Goal: Information Seeking & Learning: Compare options

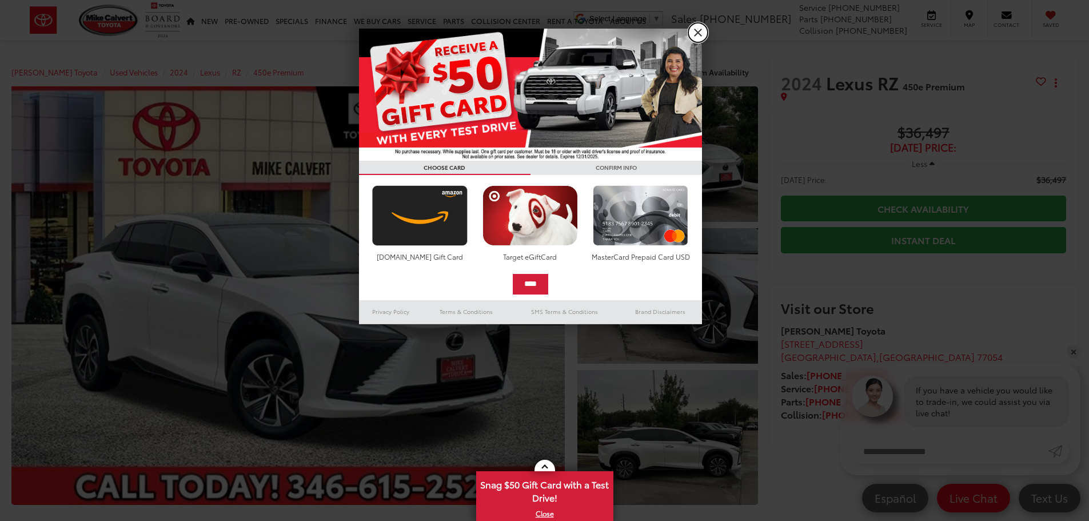
click at [702, 31] on link "X" at bounding box center [697, 32] width 19 height 19
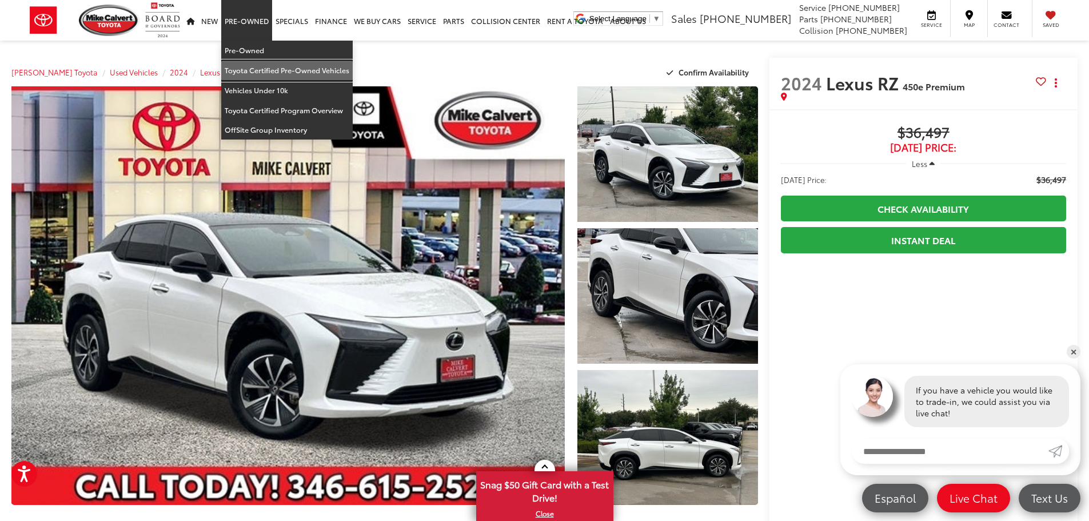
click at [249, 71] on link "Toyota Certified Pre-Owned Vehicles" at bounding box center [286, 71] width 131 height 20
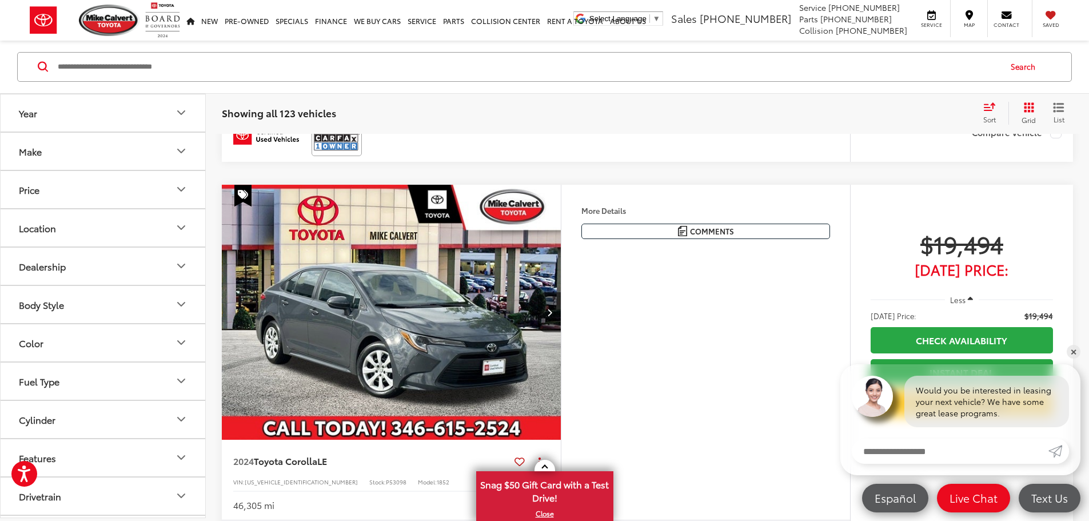
scroll to position [400, 0]
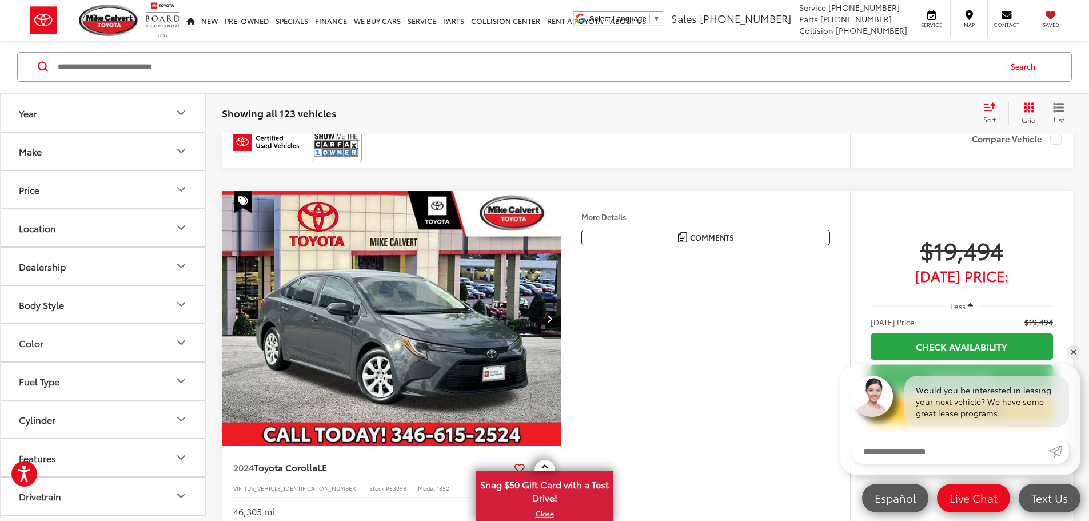
click at [178, 147] on icon "Make" at bounding box center [181, 152] width 14 height 14
click at [178, 300] on icon "Body Style" at bounding box center [181, 305] width 14 height 14
click at [18, 389] on label "4D Sport Utility (55)" at bounding box center [60, 388] width 93 height 19
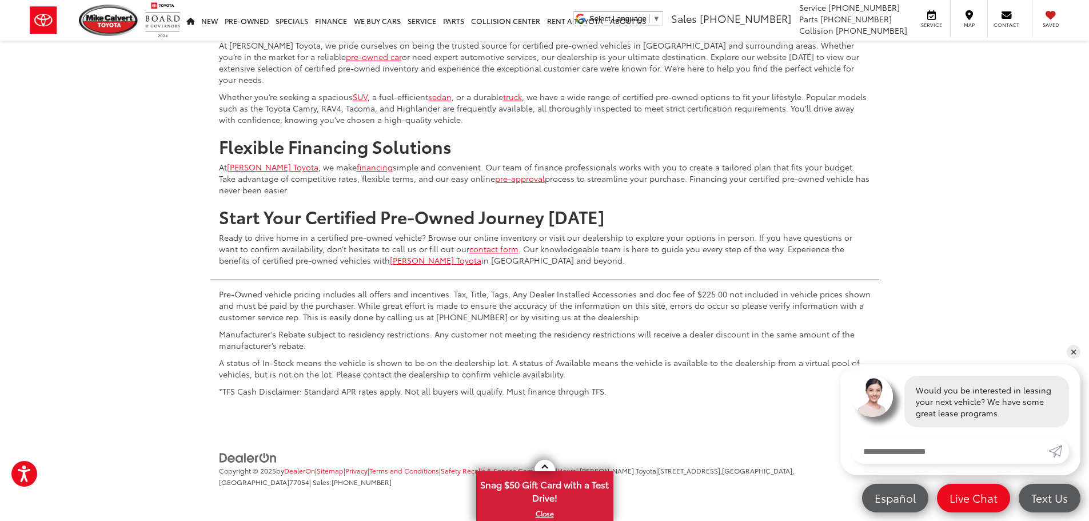
scroll to position [5295, 0]
click at [0, 0] on button "More..." at bounding box center [0, 0] width 0 height 0
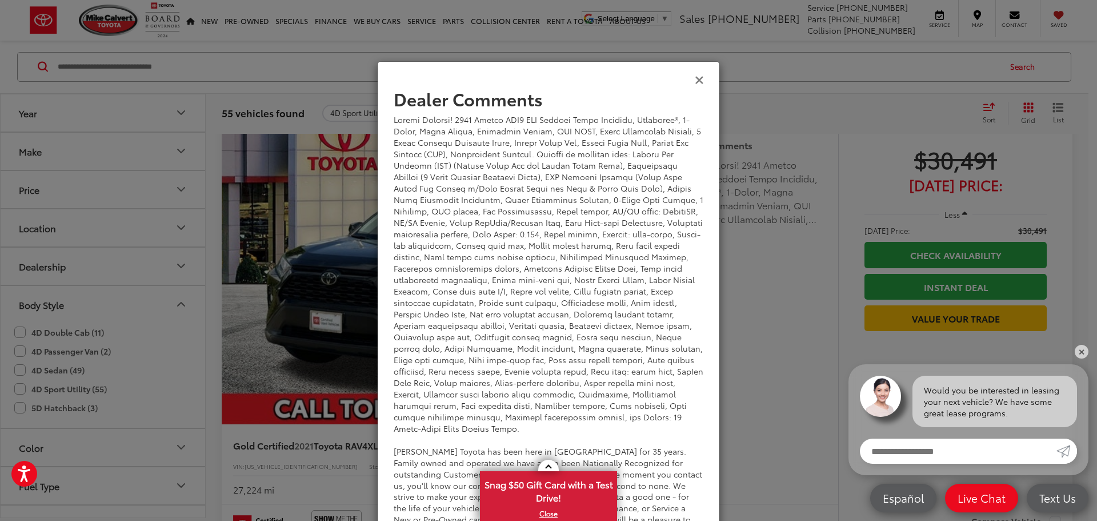
click at [697, 79] on icon "Close" at bounding box center [699, 79] width 9 height 12
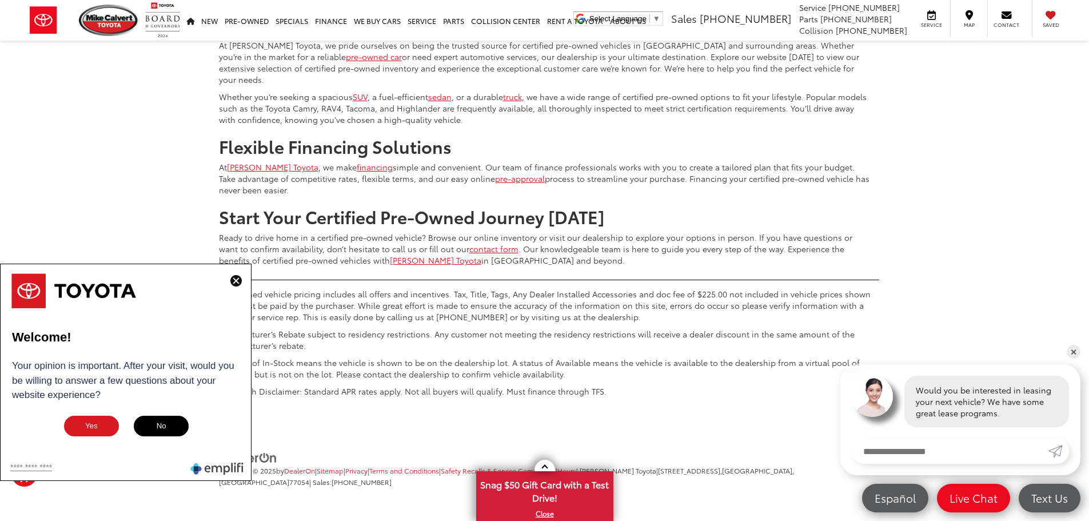
scroll to position [5352, 0]
click at [234, 279] on img at bounding box center [235, 280] width 11 height 11
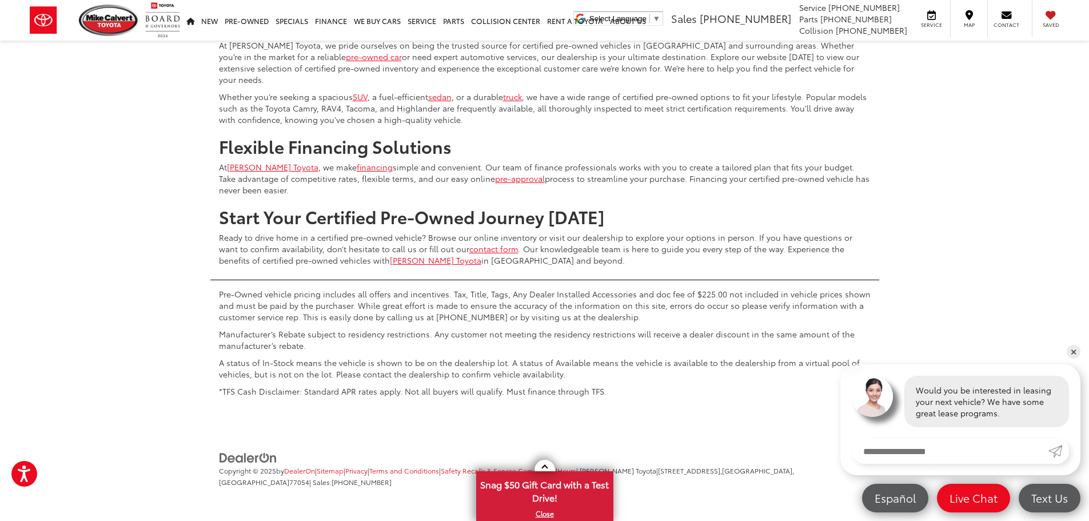
scroll to position [5295, 0]
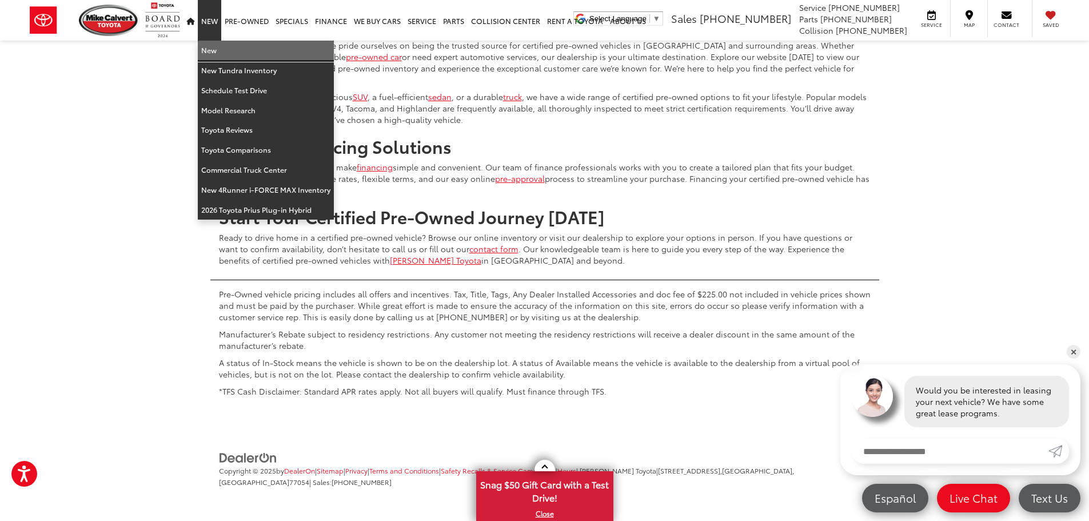
click at [209, 49] on link "New" at bounding box center [266, 51] width 136 height 20
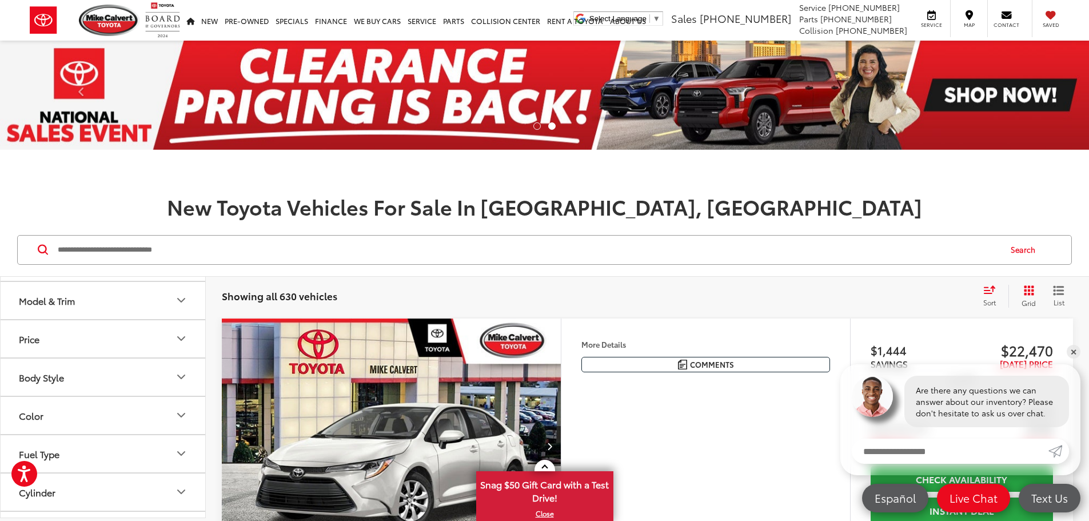
scroll to position [57, 0]
click at [80, 317] on button "Model & Trim" at bounding box center [104, 315] width 206 height 37
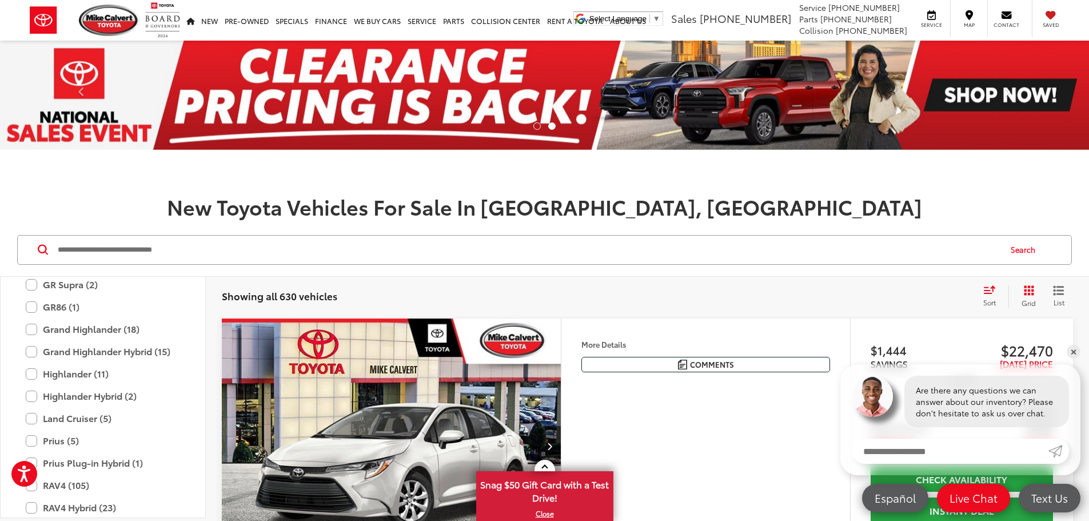
scroll to position [450, 0]
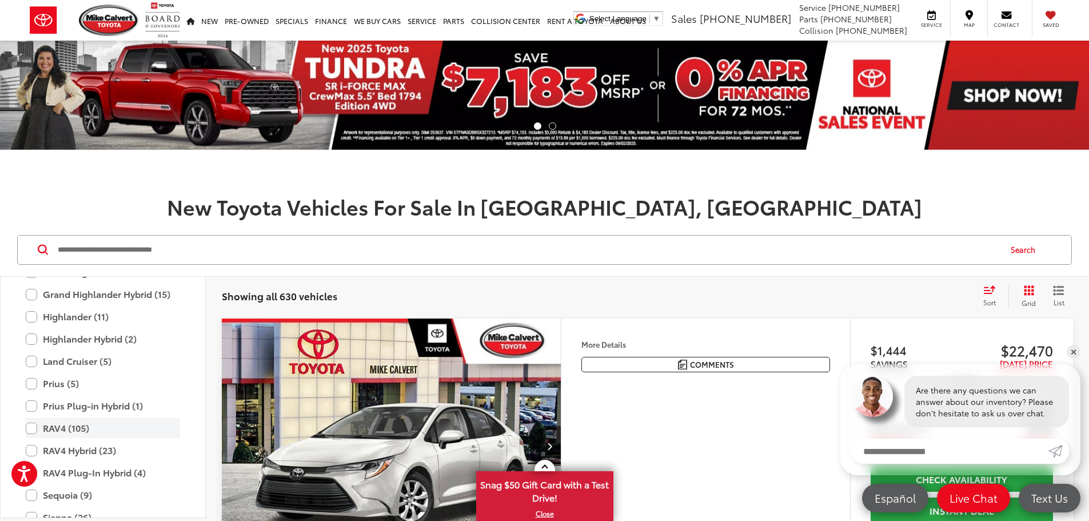
click at [32, 427] on label "RAV4 (105)" at bounding box center [103, 428] width 154 height 20
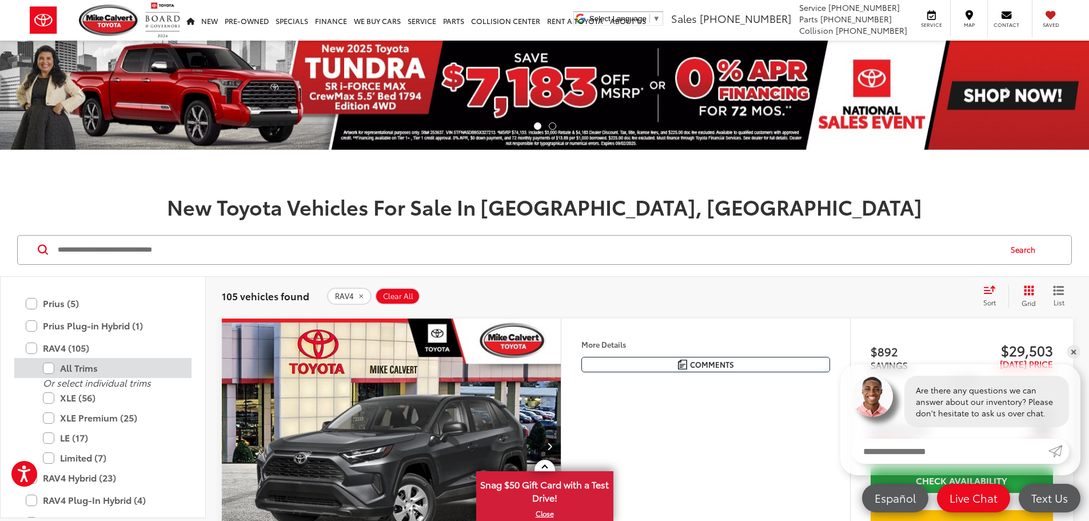
scroll to position [565, 0]
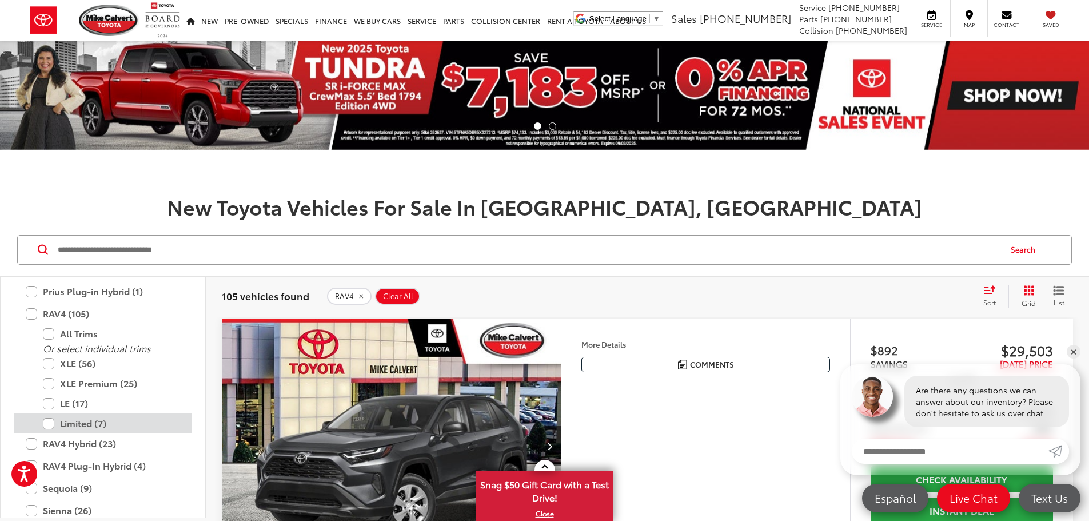
click at [45, 425] on label "Limited (7)" at bounding box center [111, 423] width 137 height 20
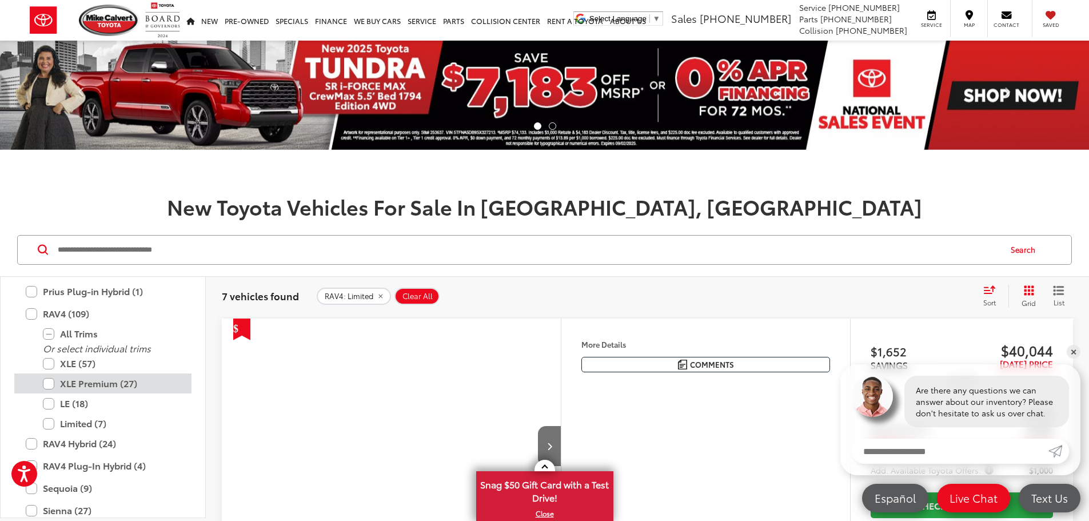
click at [49, 386] on label "XLE Premium (27)" at bounding box center [111, 383] width 137 height 20
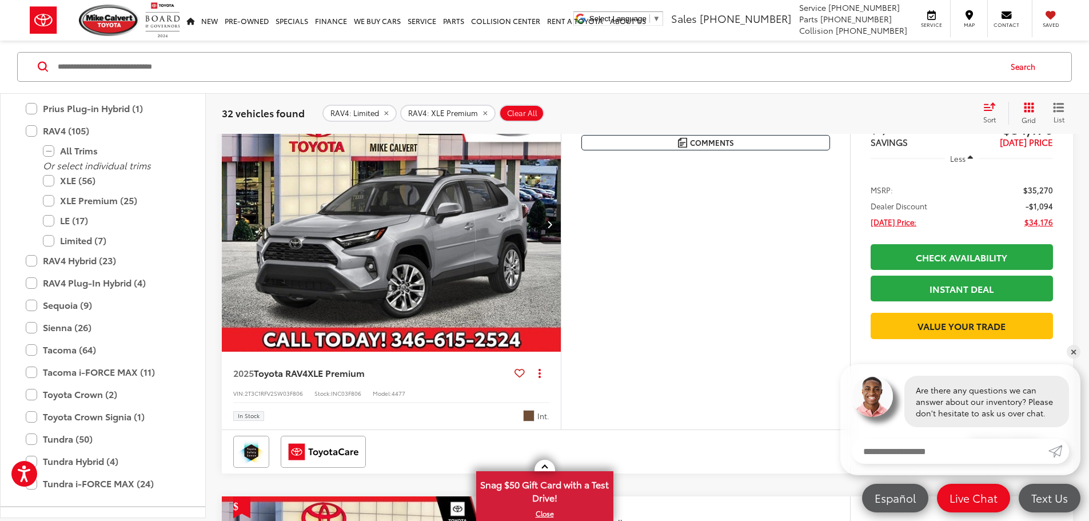
scroll to position [229, 0]
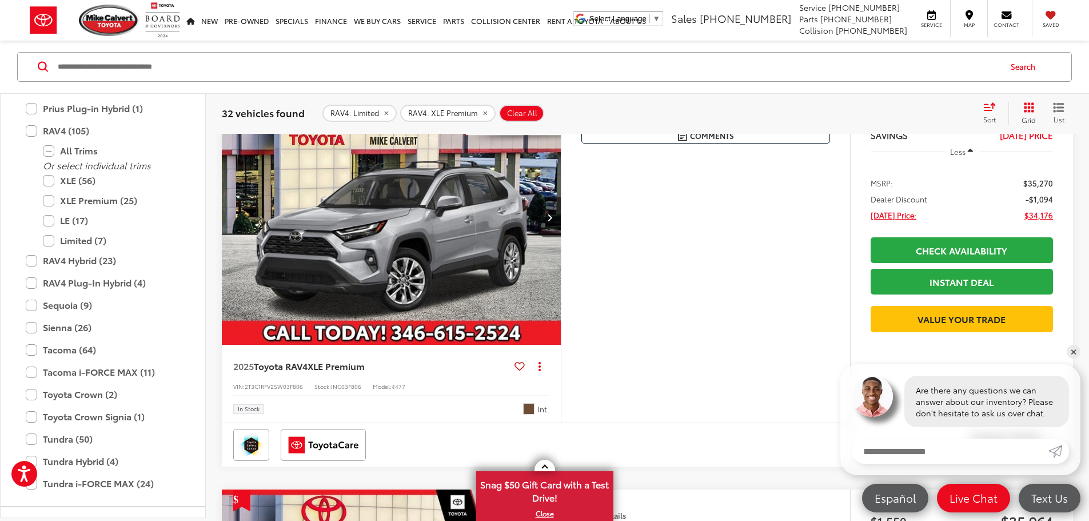
click at [0, 0] on button "More..." at bounding box center [0, 0] width 0 height 0
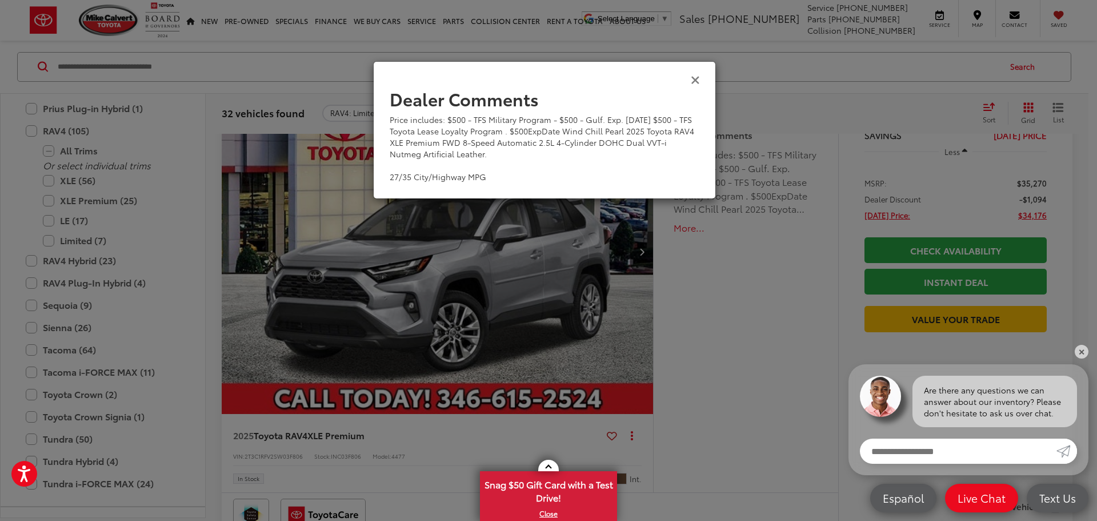
click at [693, 79] on icon "Close" at bounding box center [695, 79] width 9 height 12
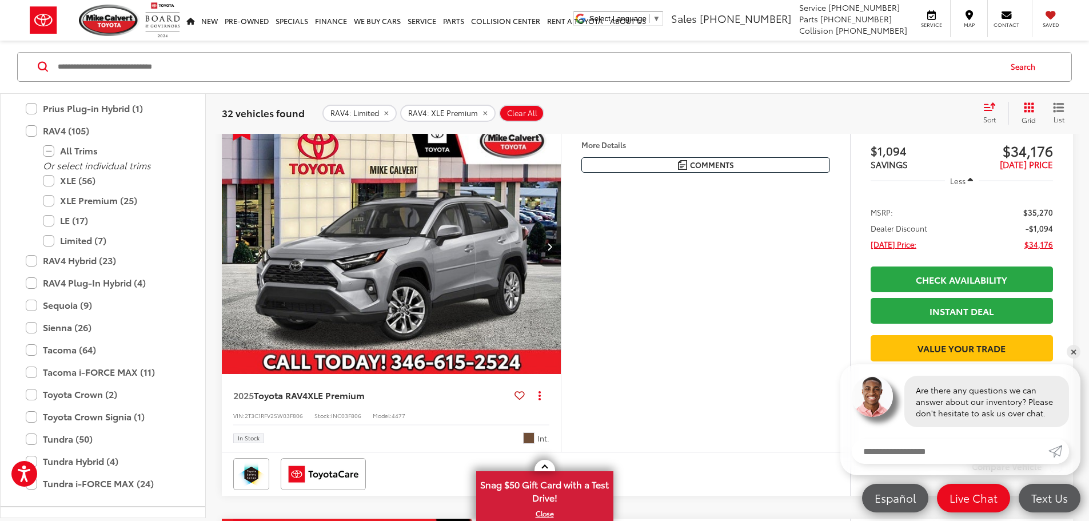
scroll to position [171, 0]
